Goal: Task Accomplishment & Management: Manage account settings

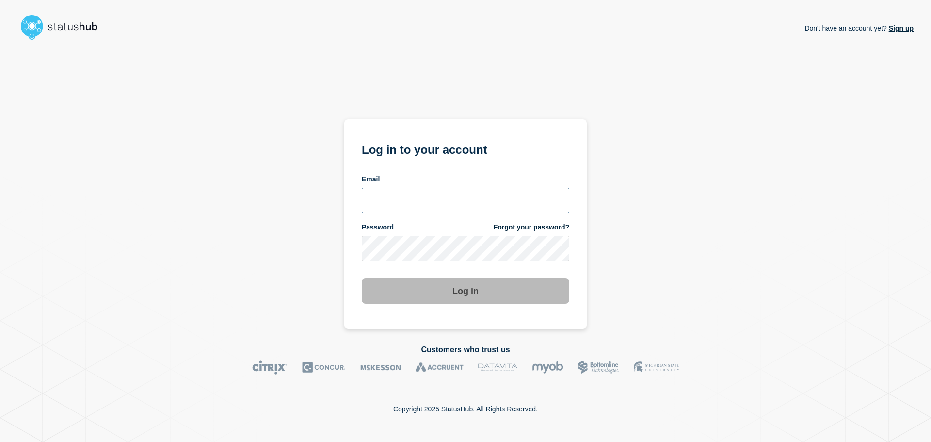
type input "[PERSON_NAME][EMAIL_ADDRESS][PERSON_NAME][DOMAIN_NAME]"
click at [455, 288] on button "Log in" at bounding box center [466, 290] width 208 height 25
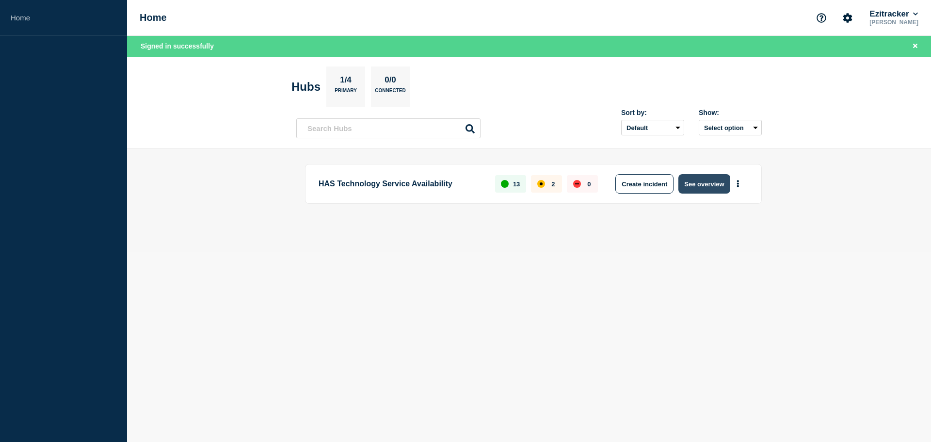
click at [711, 192] on button "See overview" at bounding box center [704, 183] width 51 height 19
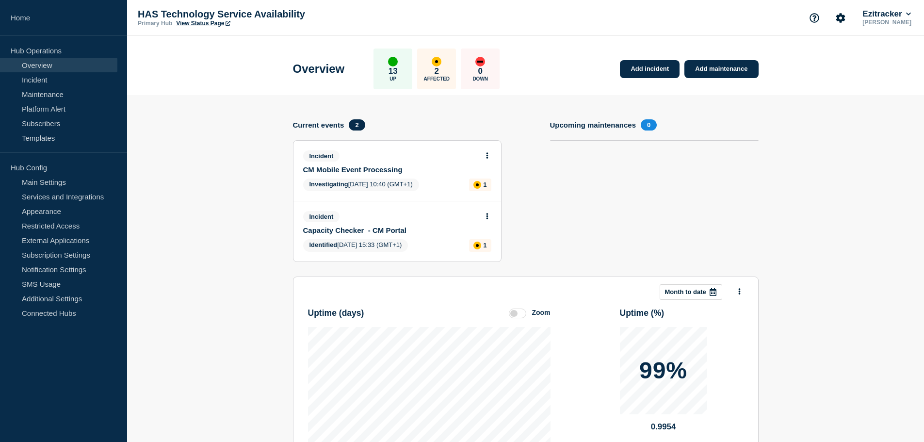
click at [383, 171] on link "CM Mobile Event Processing" at bounding box center [390, 169] width 175 height 8
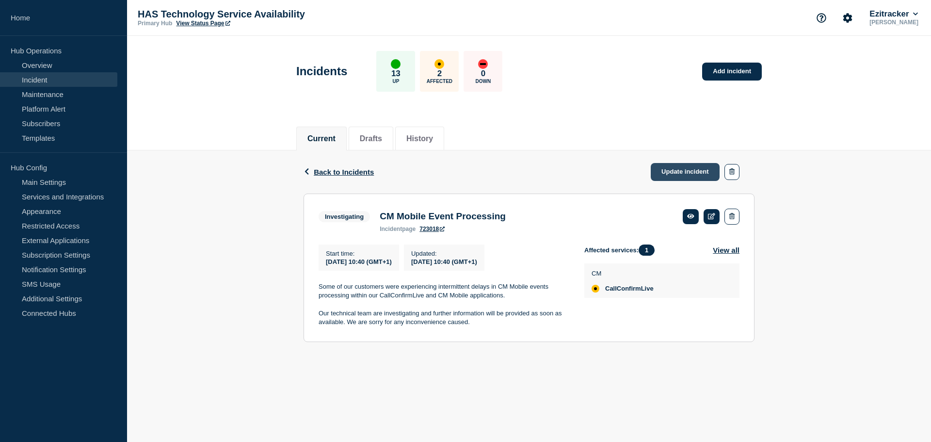
click at [689, 174] on link "Update incident" at bounding box center [685, 172] width 69 height 18
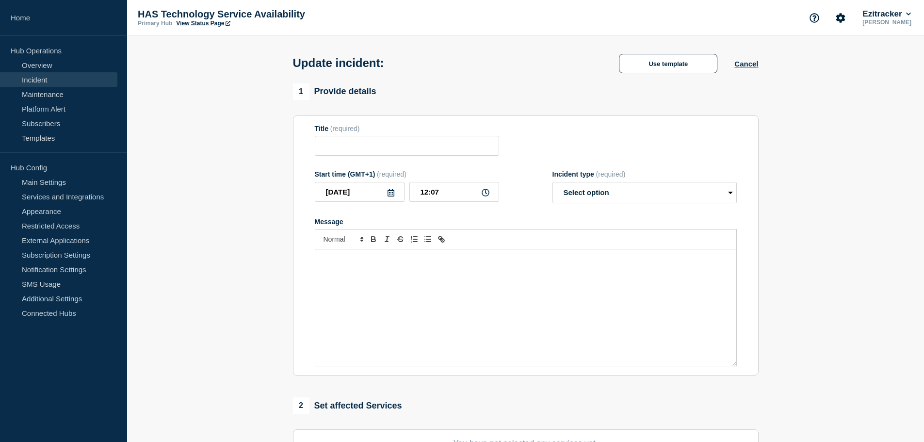
type input "CM Mobile Event Processing"
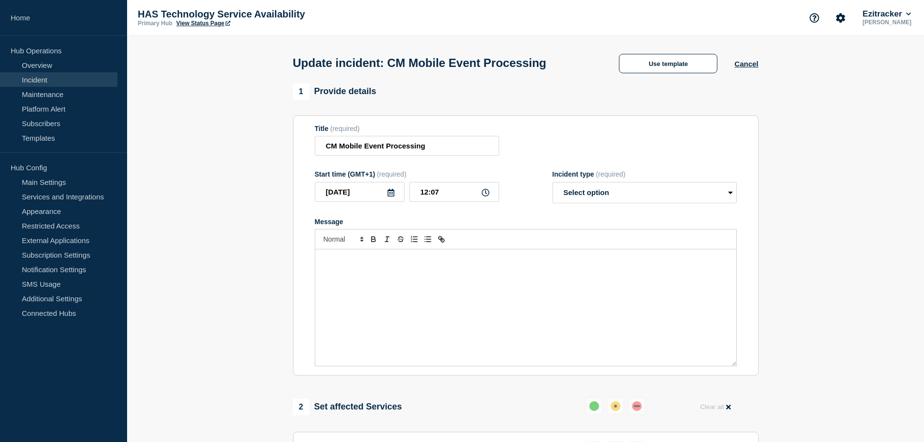
click at [412, 280] on div "Message" at bounding box center [525, 307] width 421 height 116
click at [388, 294] on div "Message" at bounding box center [525, 307] width 421 height 116
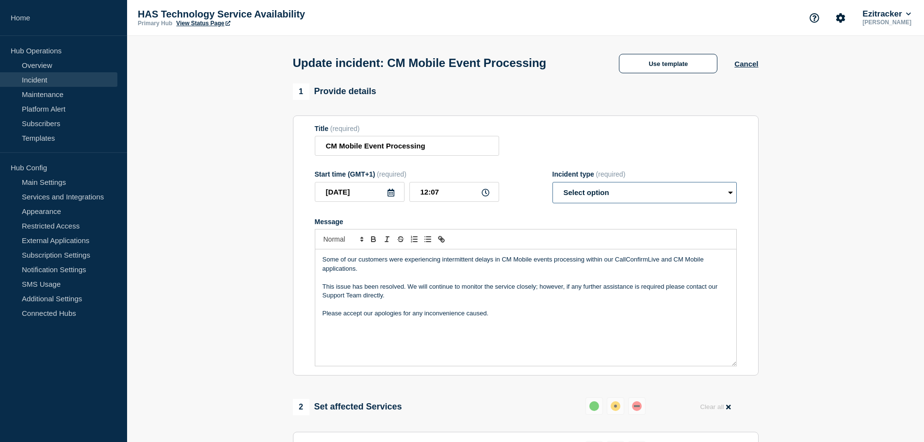
click at [575, 198] on select "Select option Investigating Identified Monitoring Resolved" at bounding box center [644, 192] width 184 height 21
select select "monitoring"
click at [552, 184] on select "Select option Investigating Identified Monitoring Resolved" at bounding box center [644, 192] width 184 height 21
drag, startPoint x: 444, startPoint y: 196, endPoint x: 434, endPoint y: 198, distance: 10.3
click at [434, 198] on input "12:07" at bounding box center [454, 192] width 90 height 20
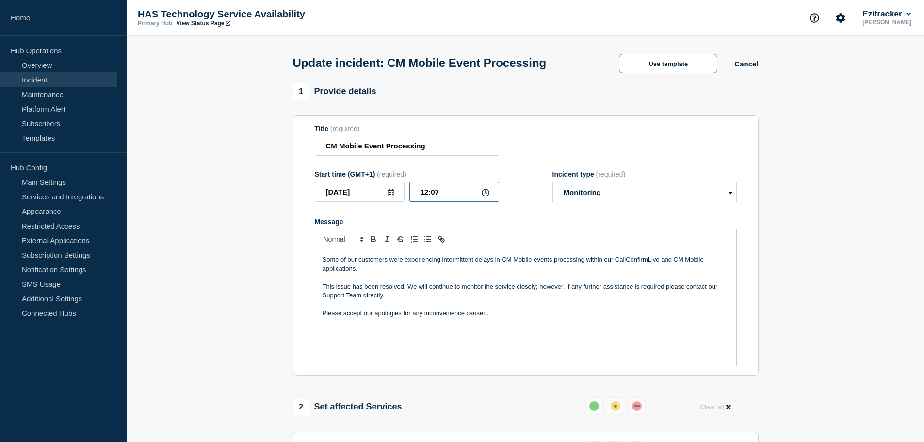
type input "12:00"
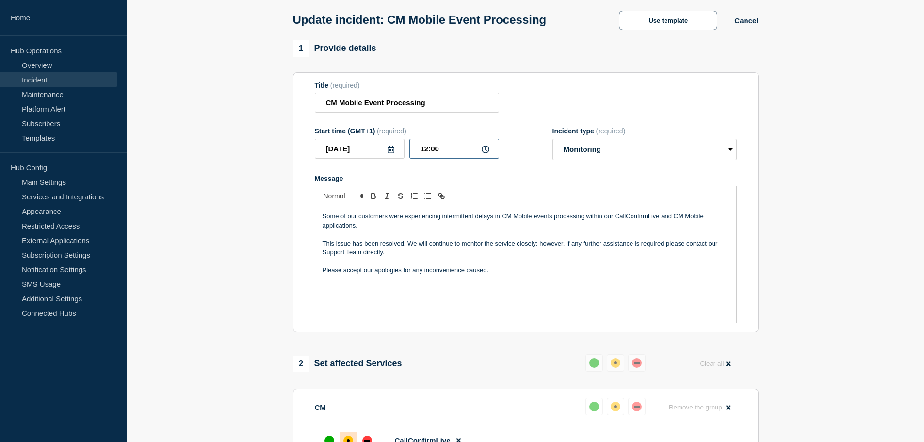
scroll to position [243, 0]
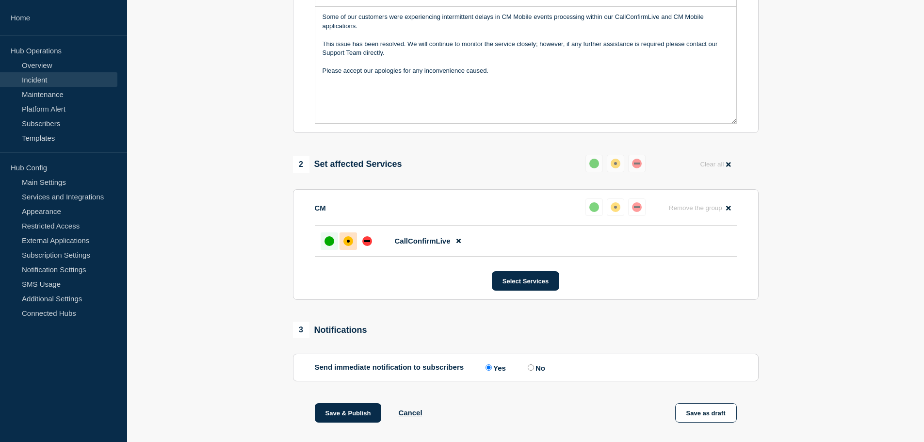
click at [333, 246] on div "up" at bounding box center [329, 241] width 10 height 10
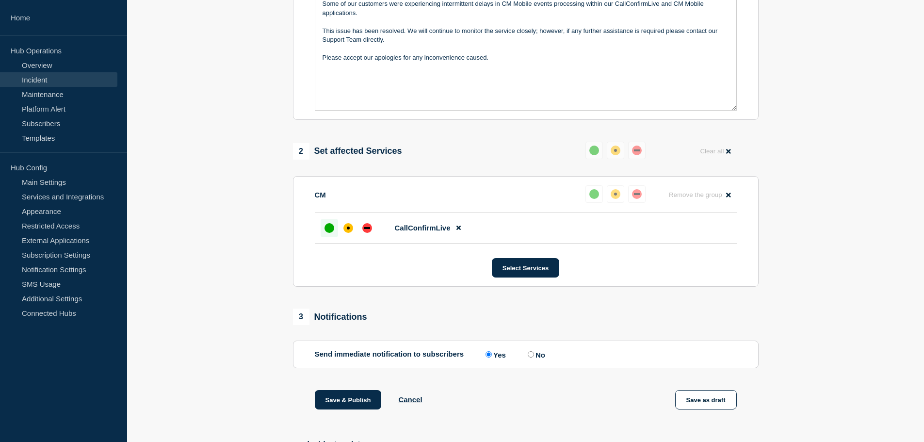
scroll to position [346, 0]
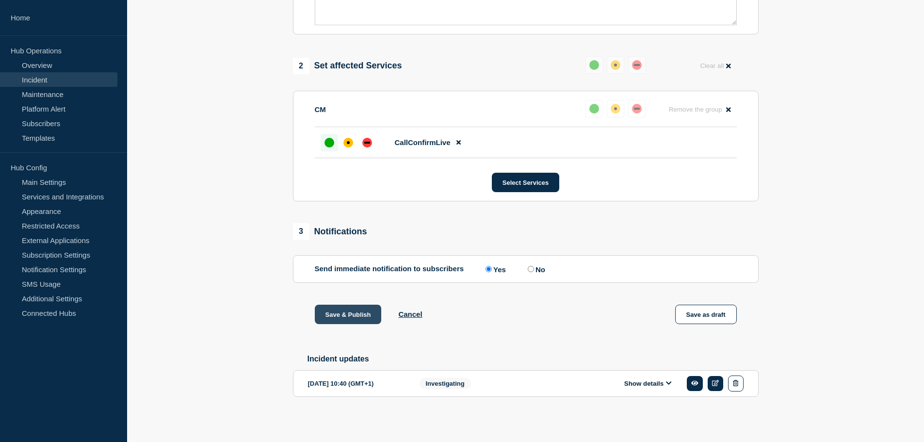
click at [359, 309] on button "Save & Publish" at bounding box center [348, 314] width 67 height 19
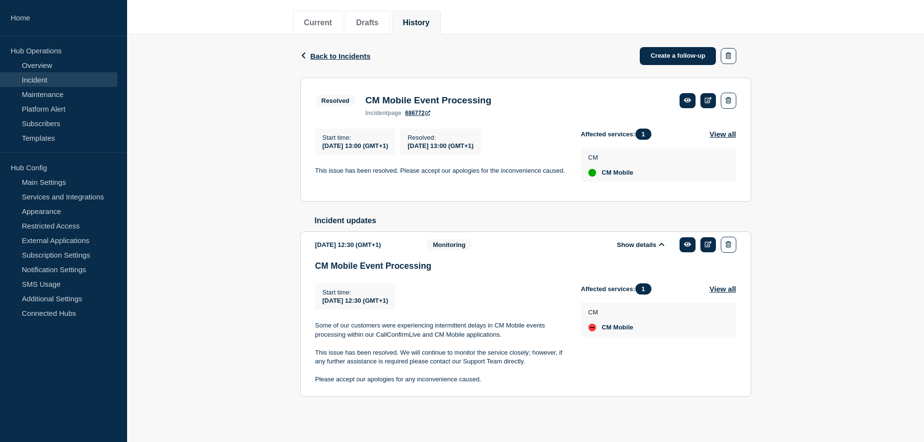
drag, startPoint x: 260, startPoint y: 271, endPoint x: 252, endPoint y: 283, distance: 14.4
click at [260, 271] on div "Back Back to Incidents Create a follow-up Resolved CM Mobile Event Processing S…" at bounding box center [525, 230] width 797 height 393
click at [417, 339] on p "Some of our customers were experiencing intermittent delays in CM Mobile events…" at bounding box center [440, 330] width 250 height 18
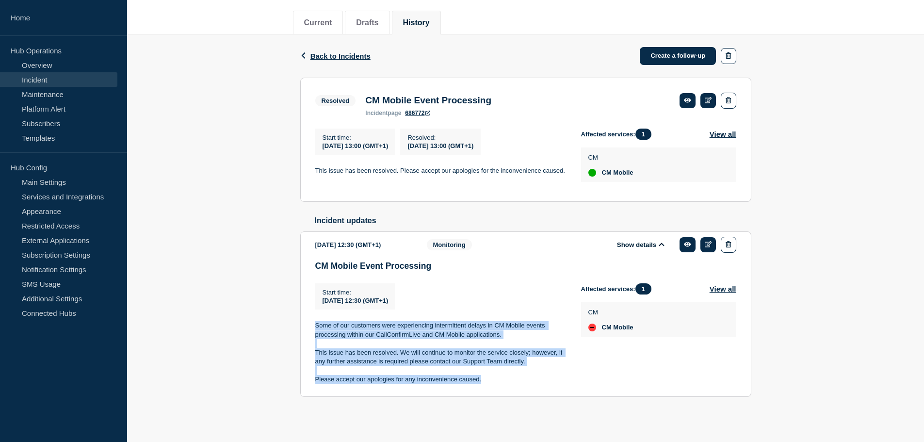
drag, startPoint x: 313, startPoint y: 322, endPoint x: 527, endPoint y: 384, distance: 223.1
click at [527, 384] on section "2025-05-09 12:30 (GMT+1) Show details Monitoring CM Mobile Event Processing Sta…" at bounding box center [525, 314] width 451 height 166
copy div "Some of our customers were experiencing intermittent delays in CM Mobile events…"
